Goal: Task Accomplishment & Management: Manage account settings

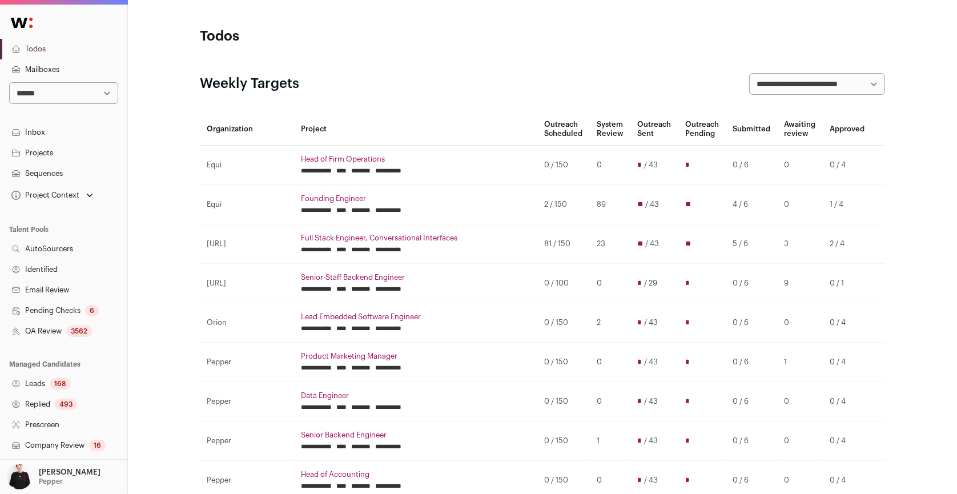
click at [111, 94] on select "**********" at bounding box center [63, 93] width 109 height 22
select select "***"
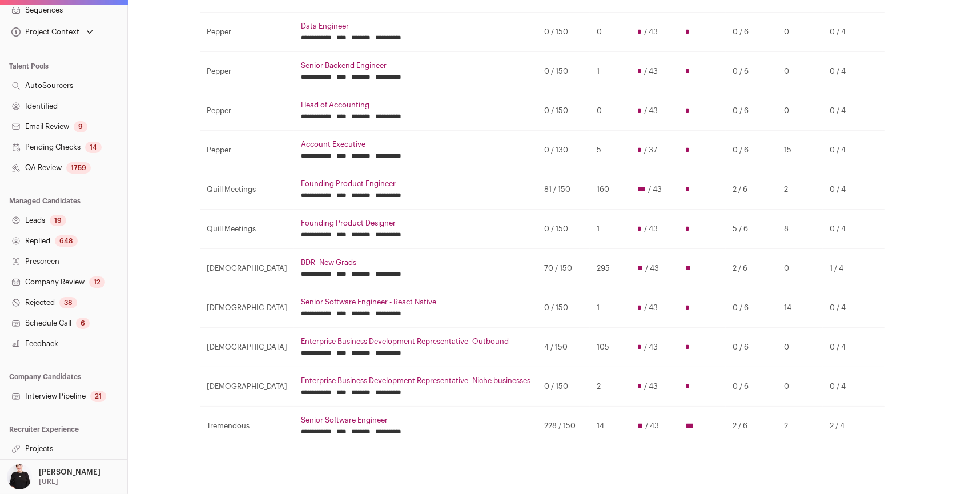
scroll to position [482, 0]
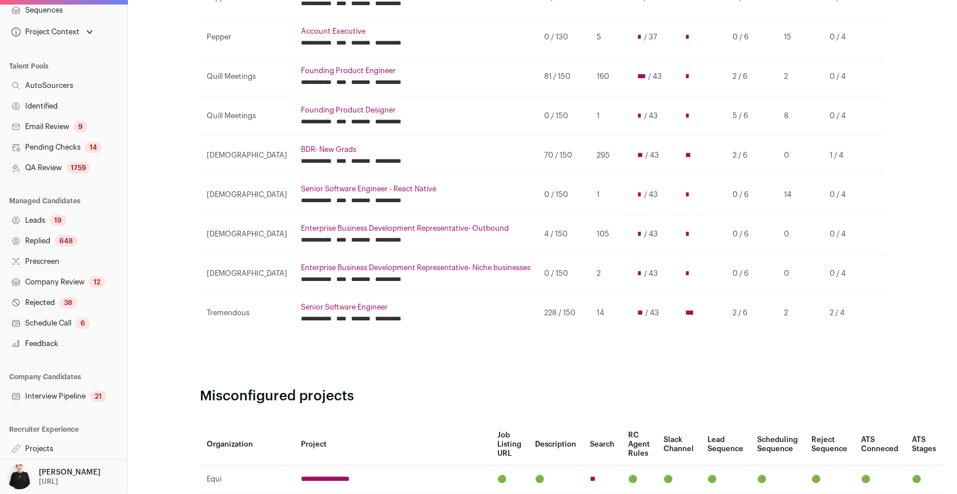
click at [31, 449] on link "Projects" at bounding box center [63, 448] width 127 height 21
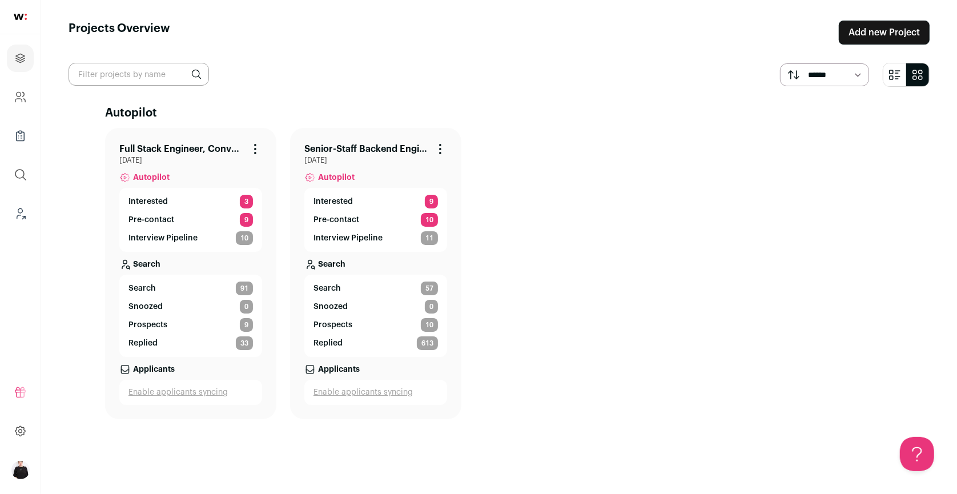
click at [222, 154] on link "Full Stack Engineer, Conversational Interfaces" at bounding box center [181, 149] width 124 height 14
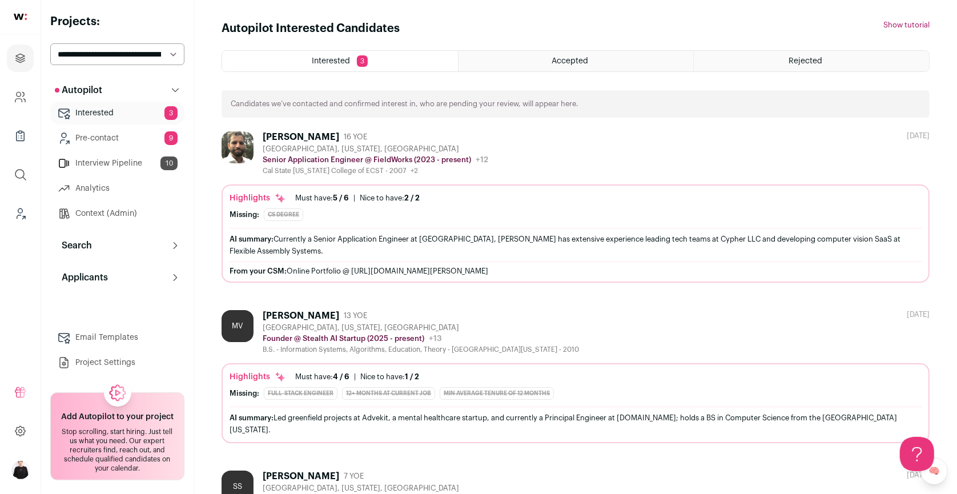
click at [106, 158] on link "Interview Pipeline 10" at bounding box center [117, 163] width 134 height 23
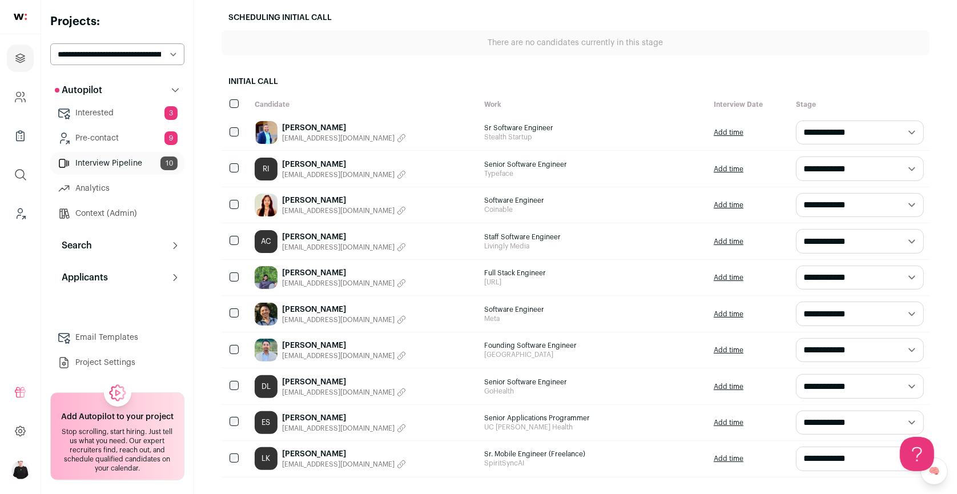
scroll to position [143, 0]
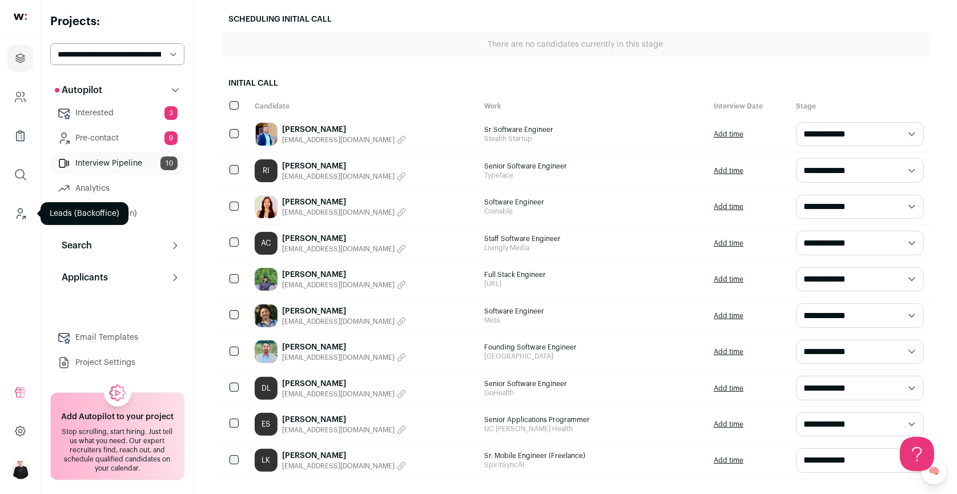
click at [15, 212] on icon "Leads (Backoffice)" at bounding box center [20, 214] width 13 height 14
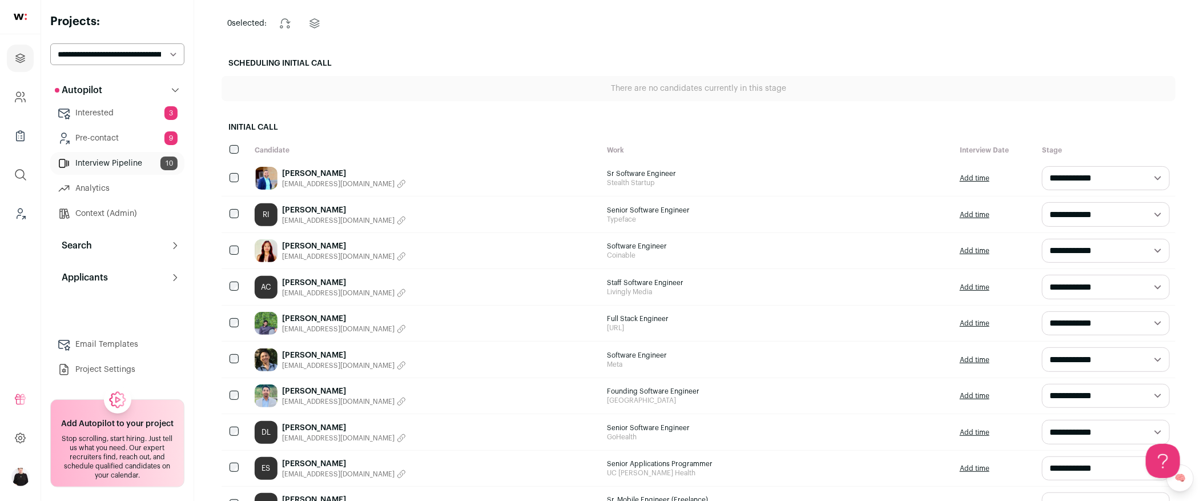
scroll to position [104, 0]
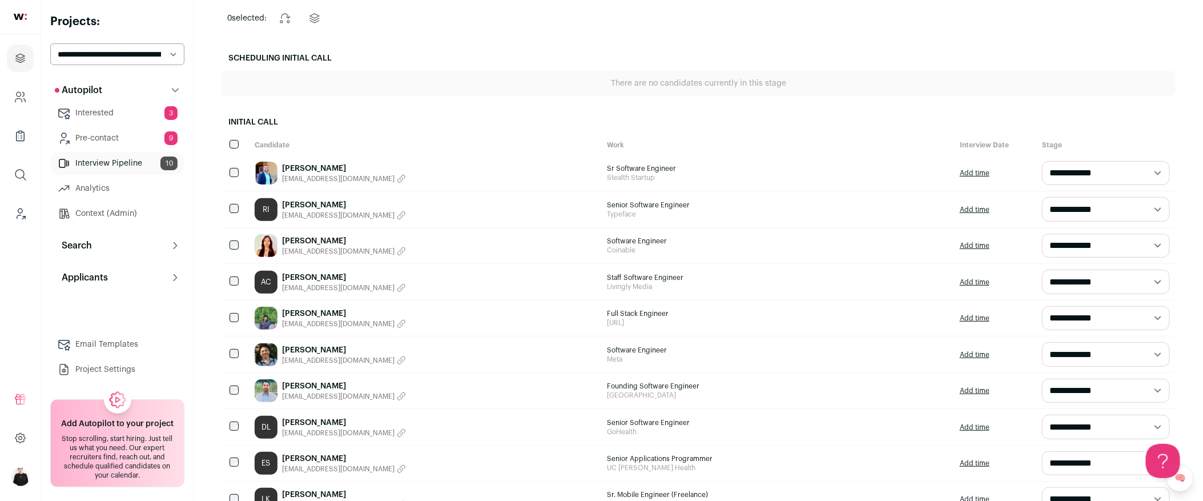
click at [303, 166] on link "[PERSON_NAME]" at bounding box center [344, 168] width 124 height 11
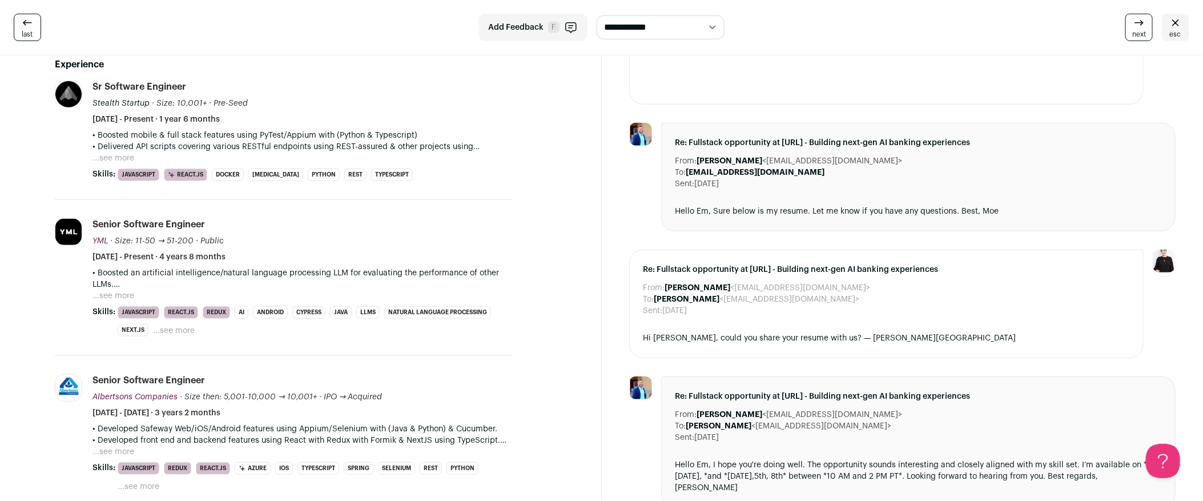
scroll to position [293, 0]
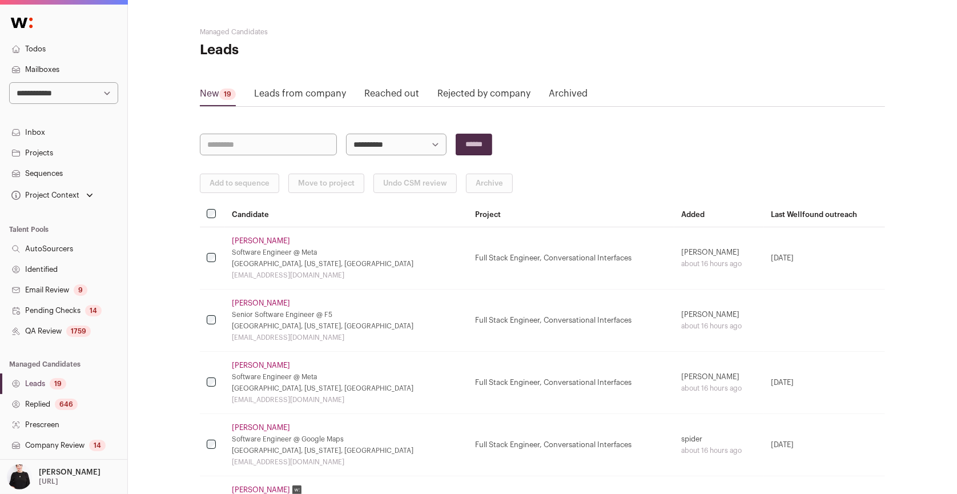
click at [42, 154] on link "Projects" at bounding box center [63, 153] width 127 height 21
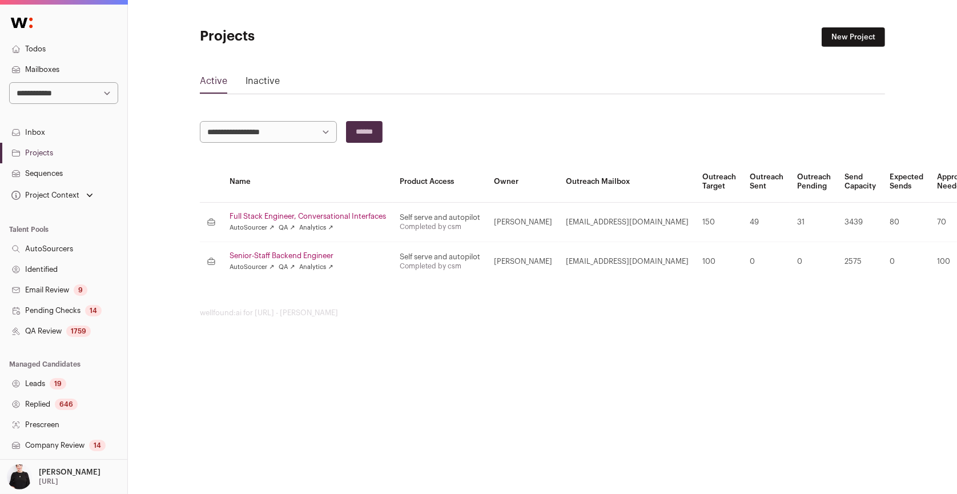
click at [301, 214] on link "Full Stack Engineer, Conversational Interfaces" at bounding box center [307, 216] width 156 height 9
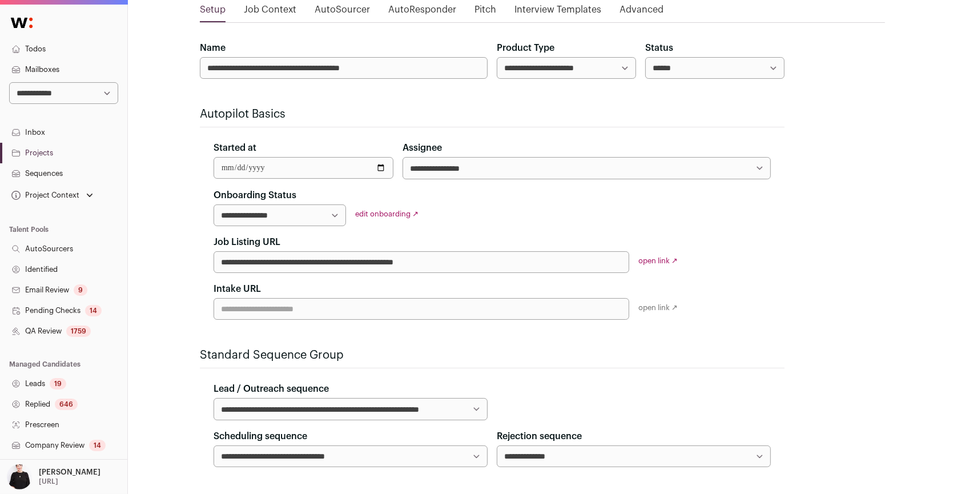
scroll to position [83, 0]
